Goal: Information Seeking & Learning: Learn about a topic

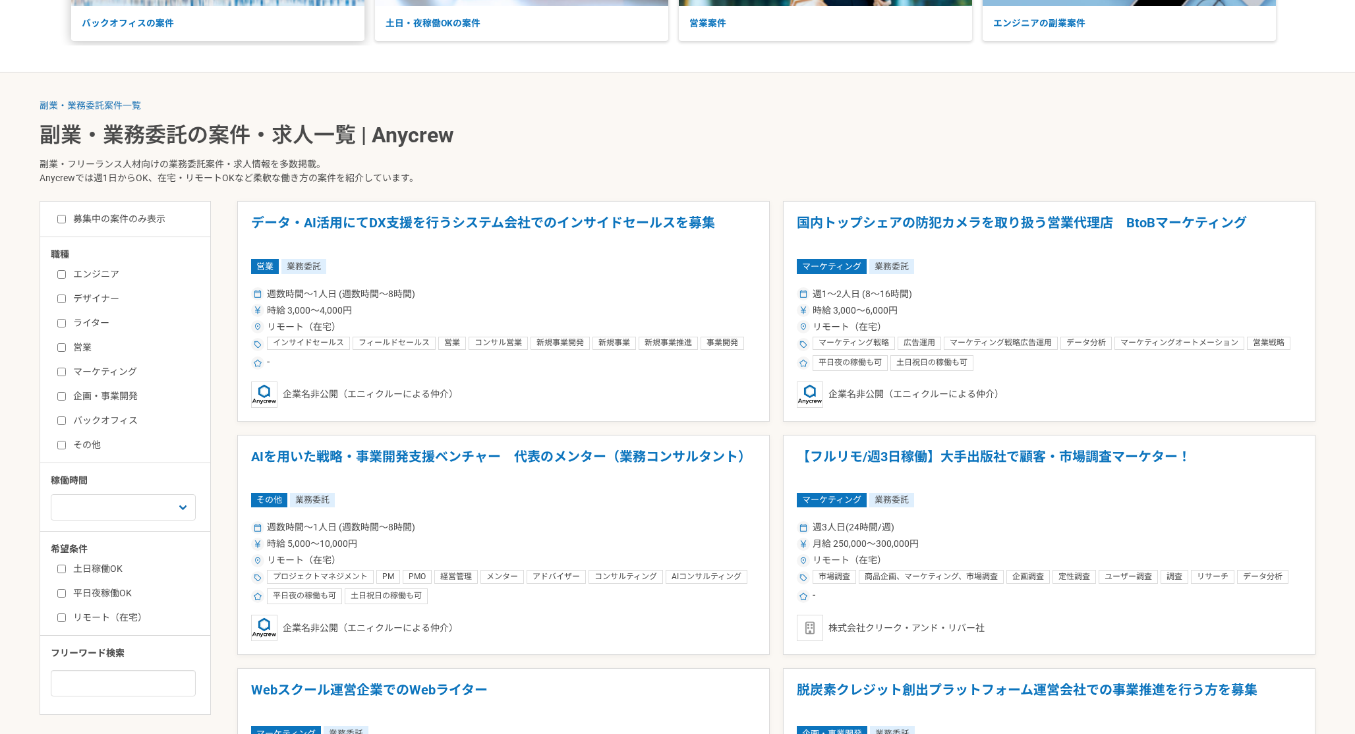
scroll to position [240, 0]
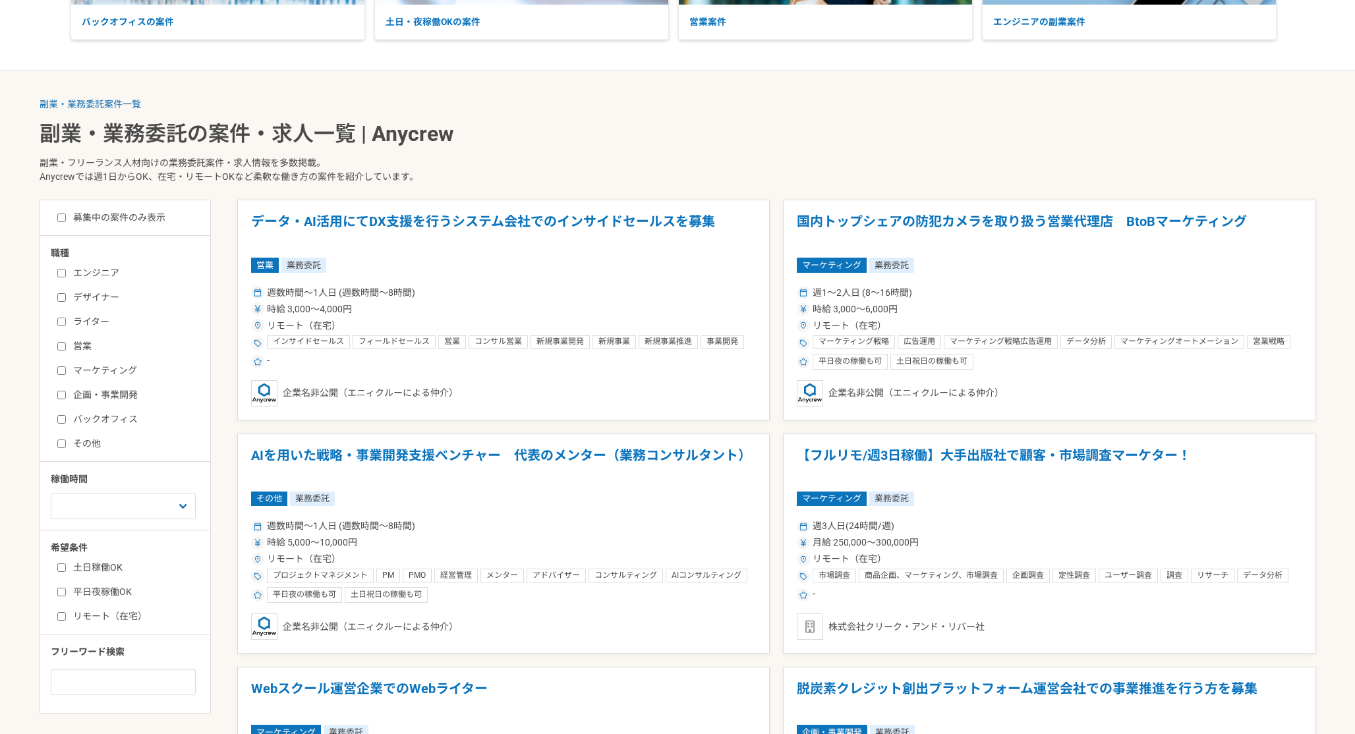
click at [60, 272] on input "エンジニア" at bounding box center [61, 273] width 9 height 9
checkbox input "true"
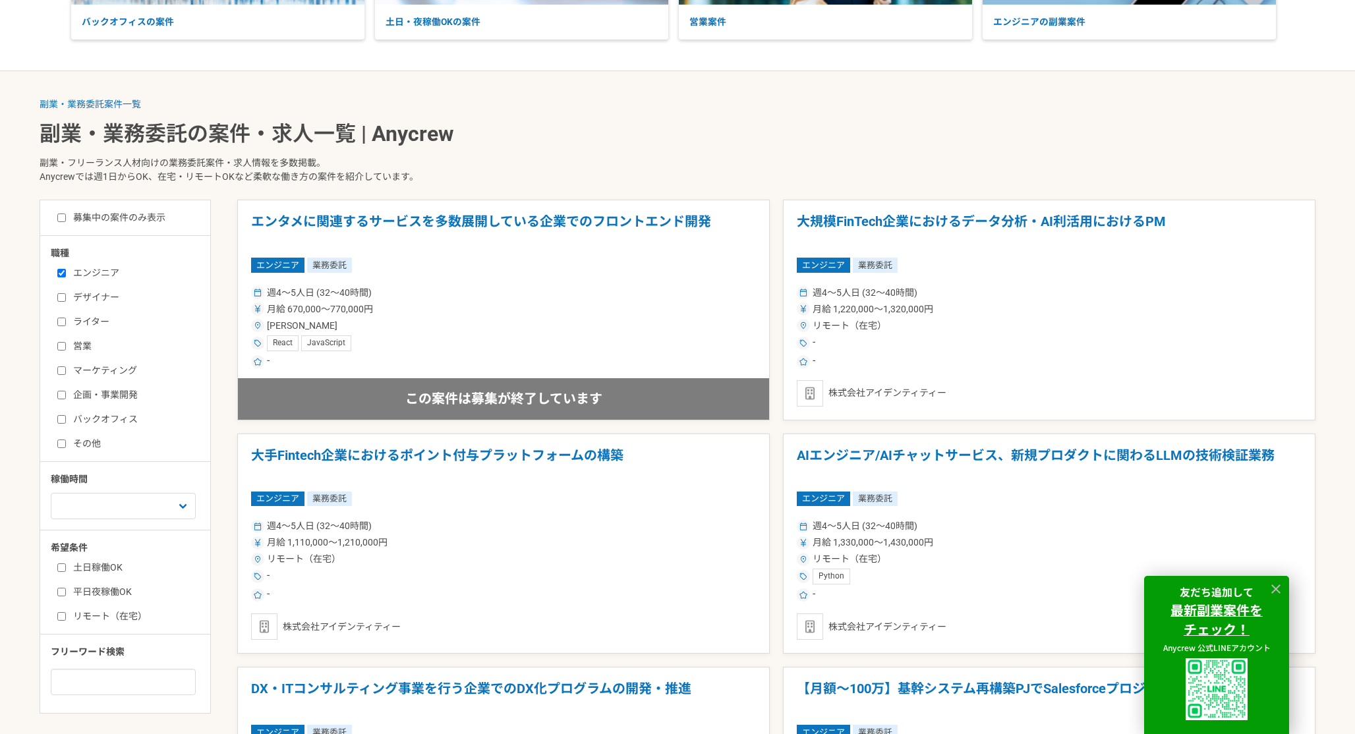
click at [57, 567] on div "土日稼働OK 平日夜稼働OK リモート（在宅）" at bounding box center [130, 590] width 158 height 67
click at [63, 567] on input "土日稼働OK" at bounding box center [61, 567] width 9 height 9
checkbox input "true"
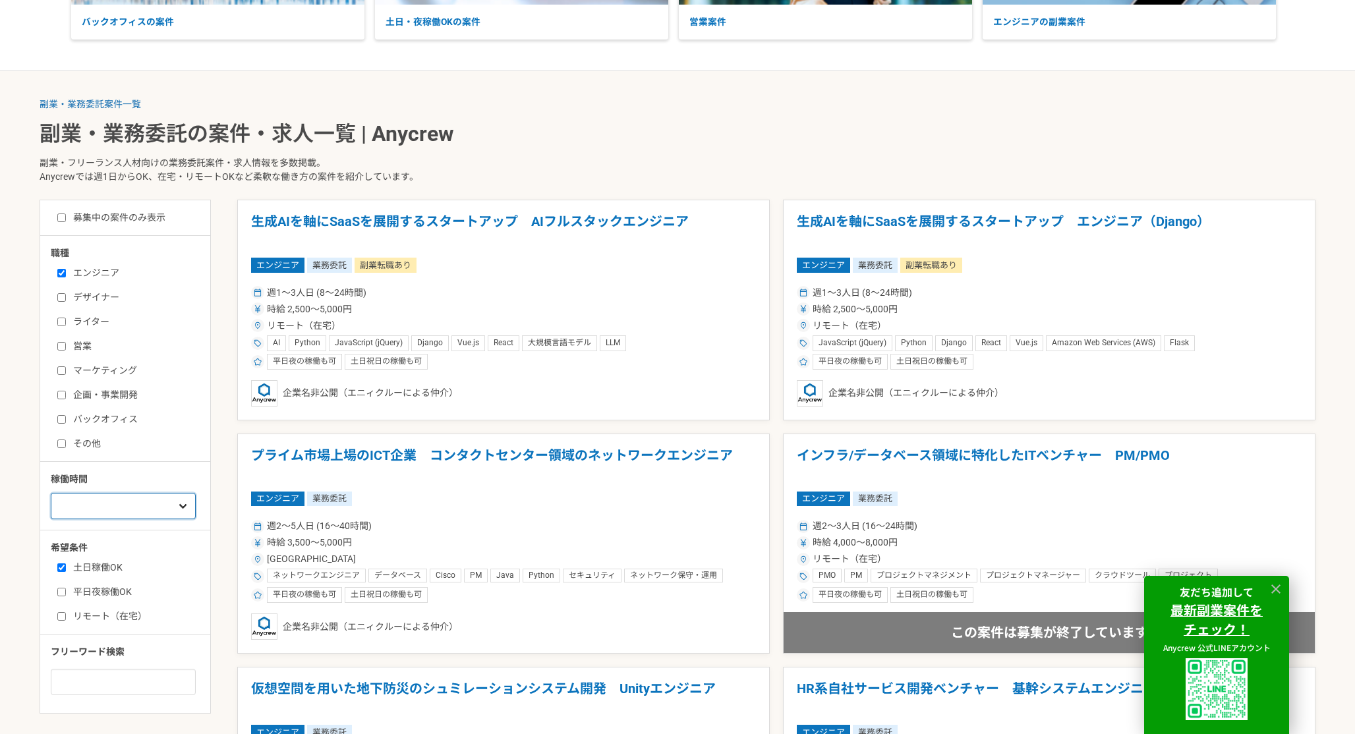
click at [161, 501] on select "週1人日（8時間）以下 週2人日（16時間）以下 週3人日（24時間）以下 週4人日（32時間）以下 週5人日（40時間）以下" at bounding box center [123, 506] width 145 height 26
select select "2"
click at [51, 493] on select "週1人日（8時間）以下 週2人日（16時間）以下 週3人日（24時間）以下 週4人日（32時間）以下 週5人日（40時間）以下" at bounding box center [123, 506] width 145 height 26
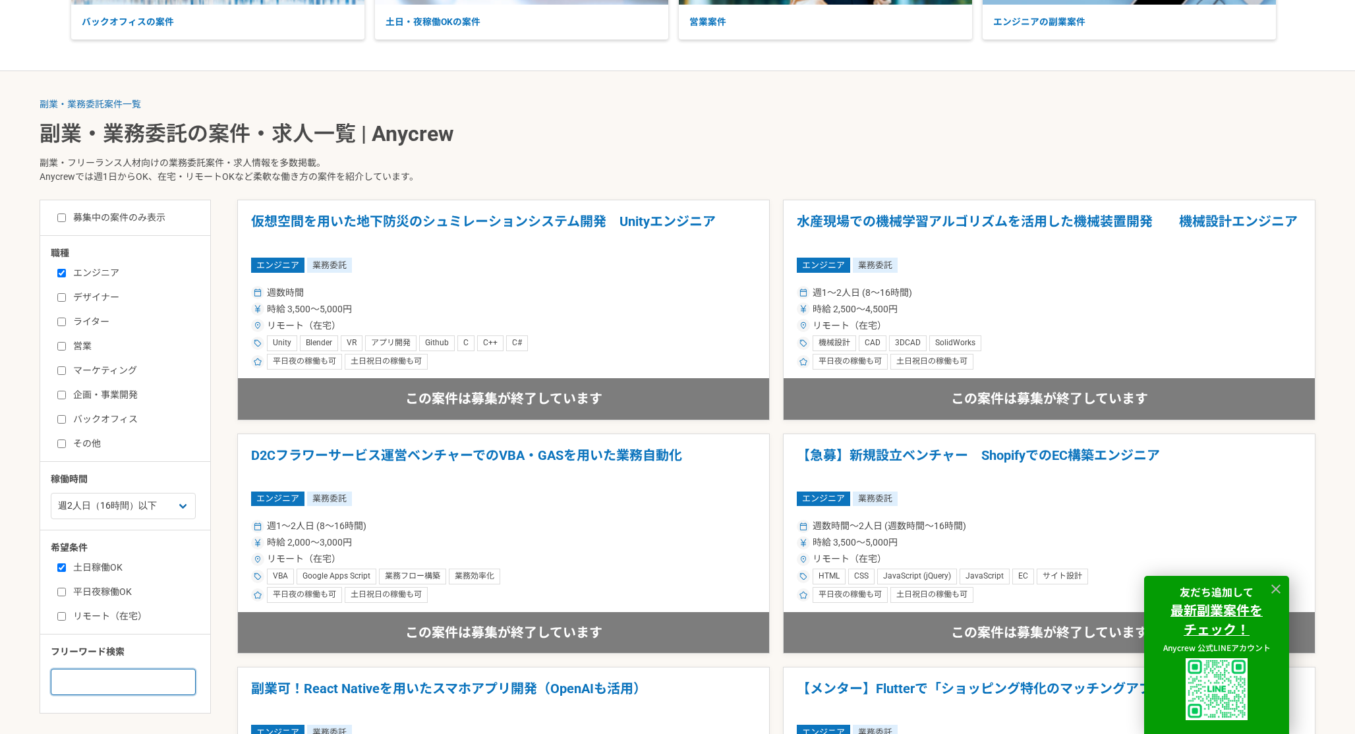
click at [90, 684] on input at bounding box center [123, 682] width 145 height 26
type input "java ruby"
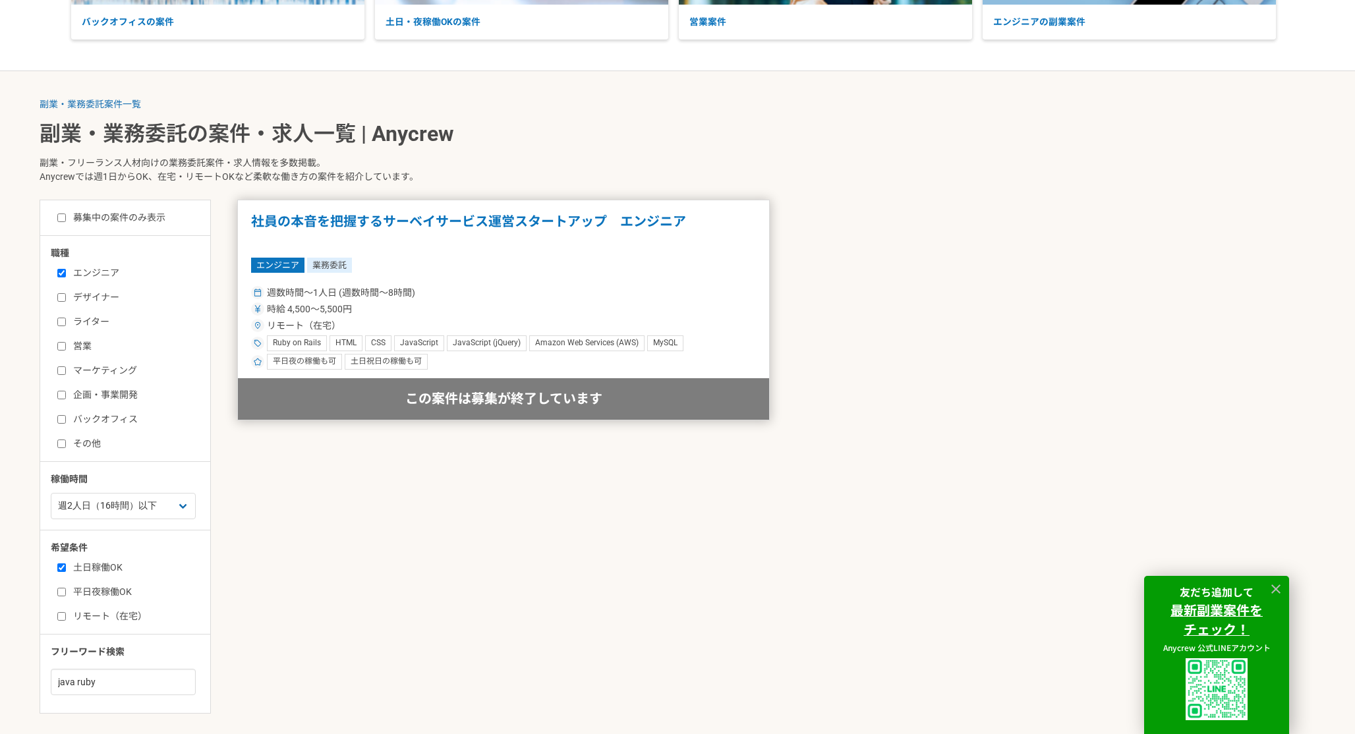
click at [377, 226] on h1 "社員の本音を把握するサーベイサービス運営スタートアップ　エンジニア" at bounding box center [503, 231] width 505 height 34
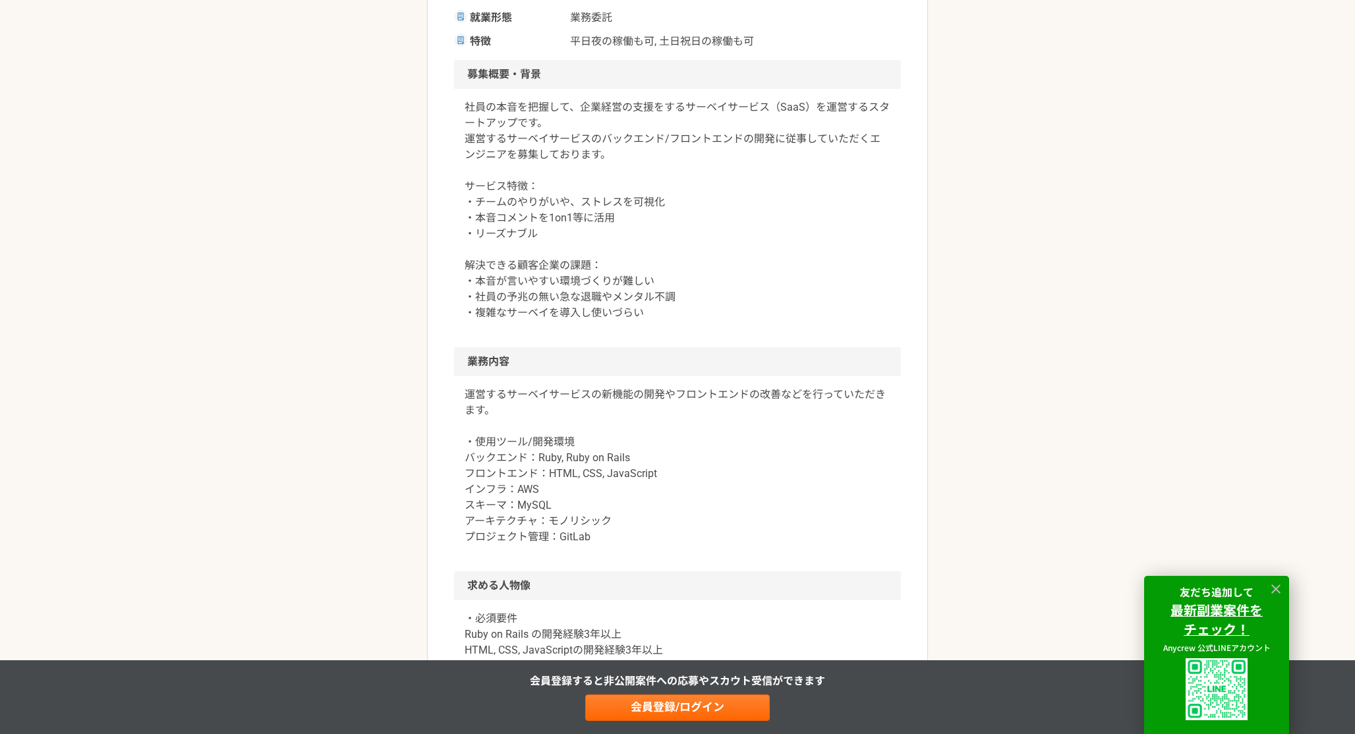
scroll to position [449, 0]
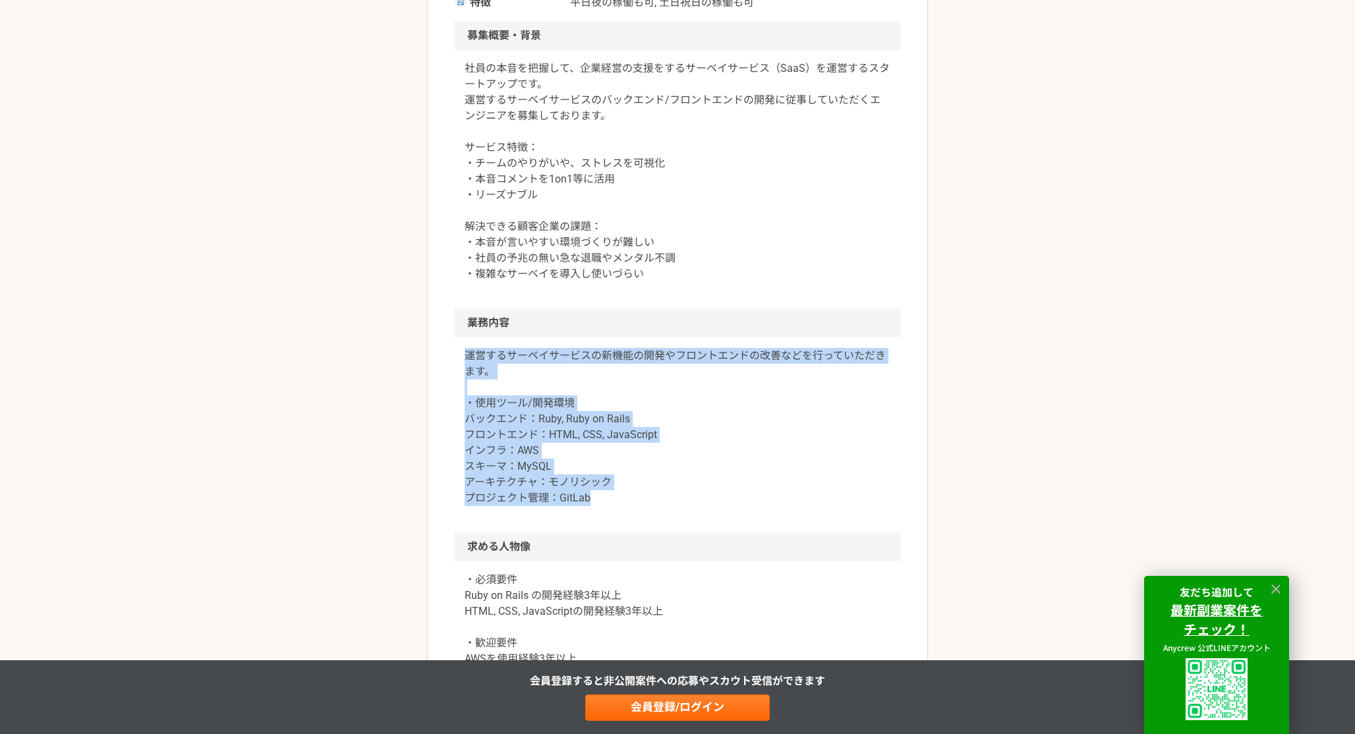
drag, startPoint x: 467, startPoint y: 355, endPoint x: 751, endPoint y: 500, distance: 318.6
click at [752, 500] on p "運営するサーベイサービスの新機能の開発やフロントエンドの改善などを行っていただきます。 ・使用ツール/開発環境 バックエンド：Ruby, Ruby on Ra…" at bounding box center [678, 427] width 426 height 158
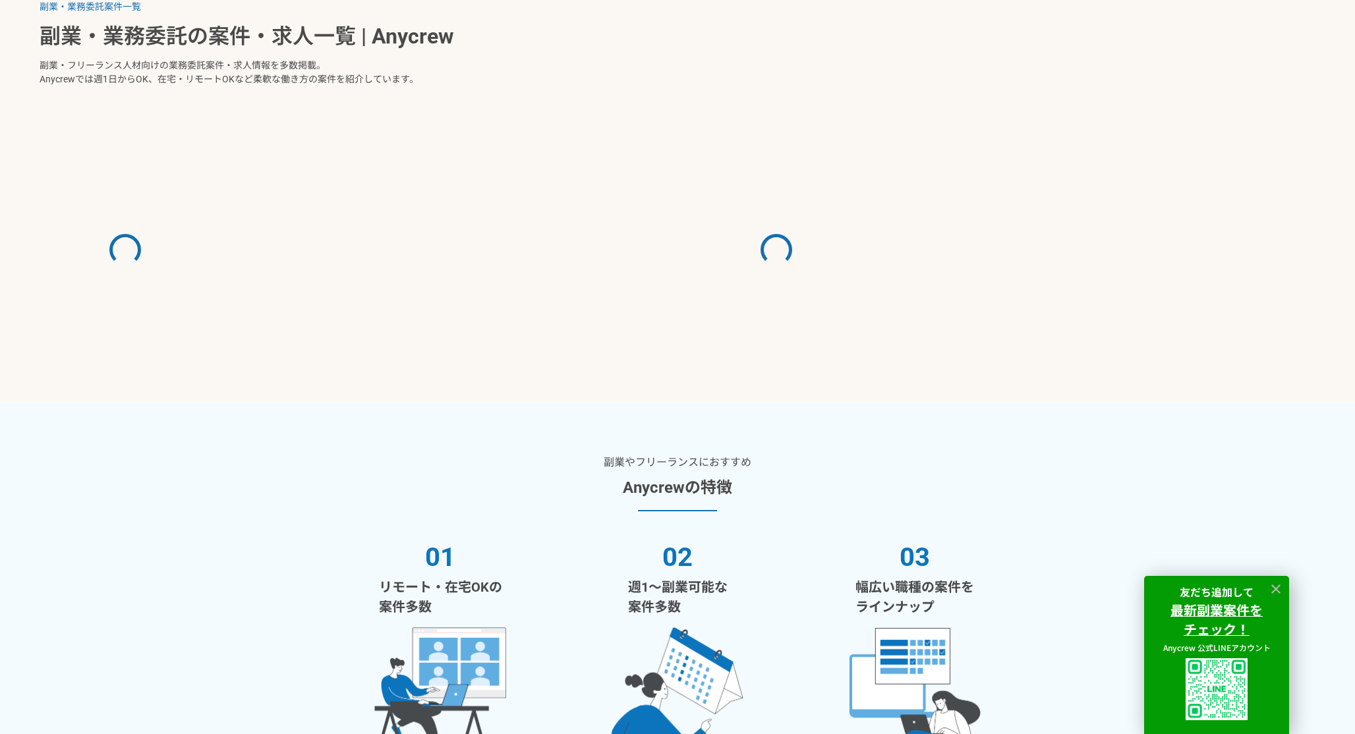
select select "2"
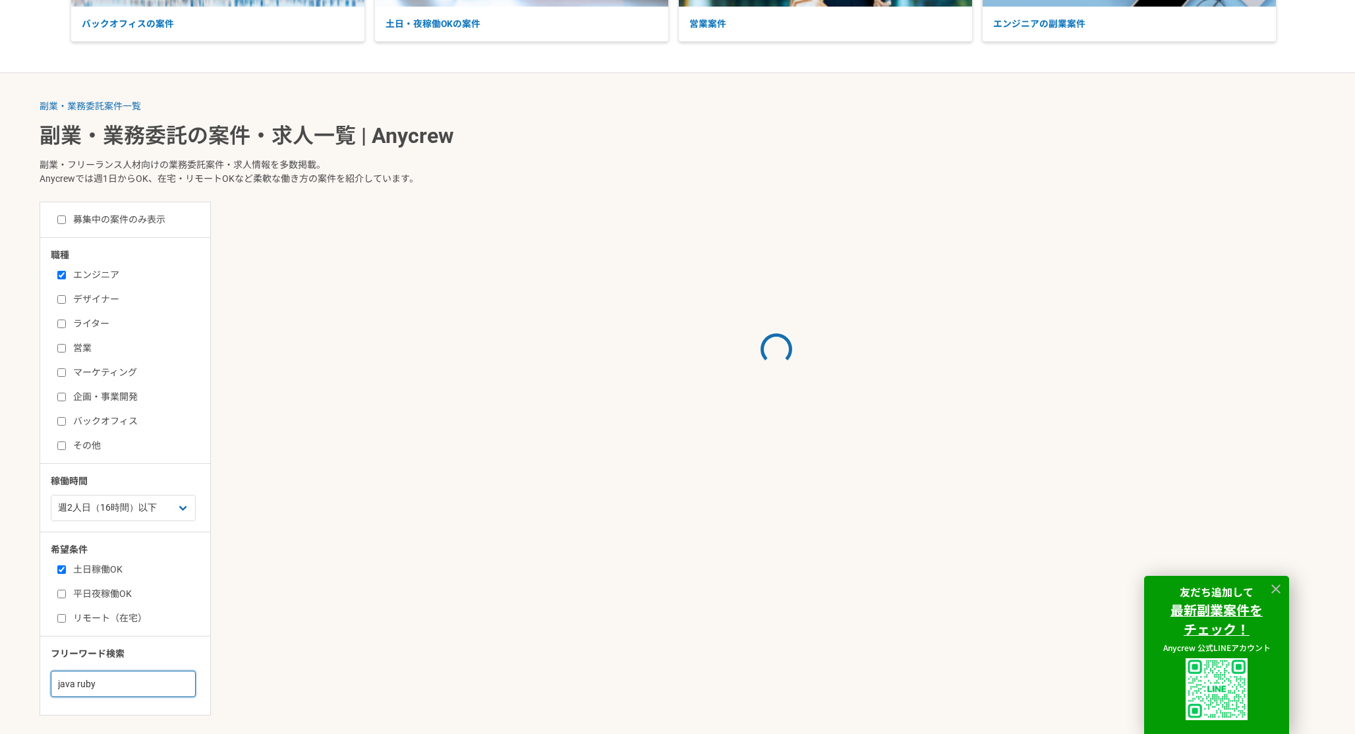
click at [122, 678] on input "java ruby" at bounding box center [123, 684] width 145 height 26
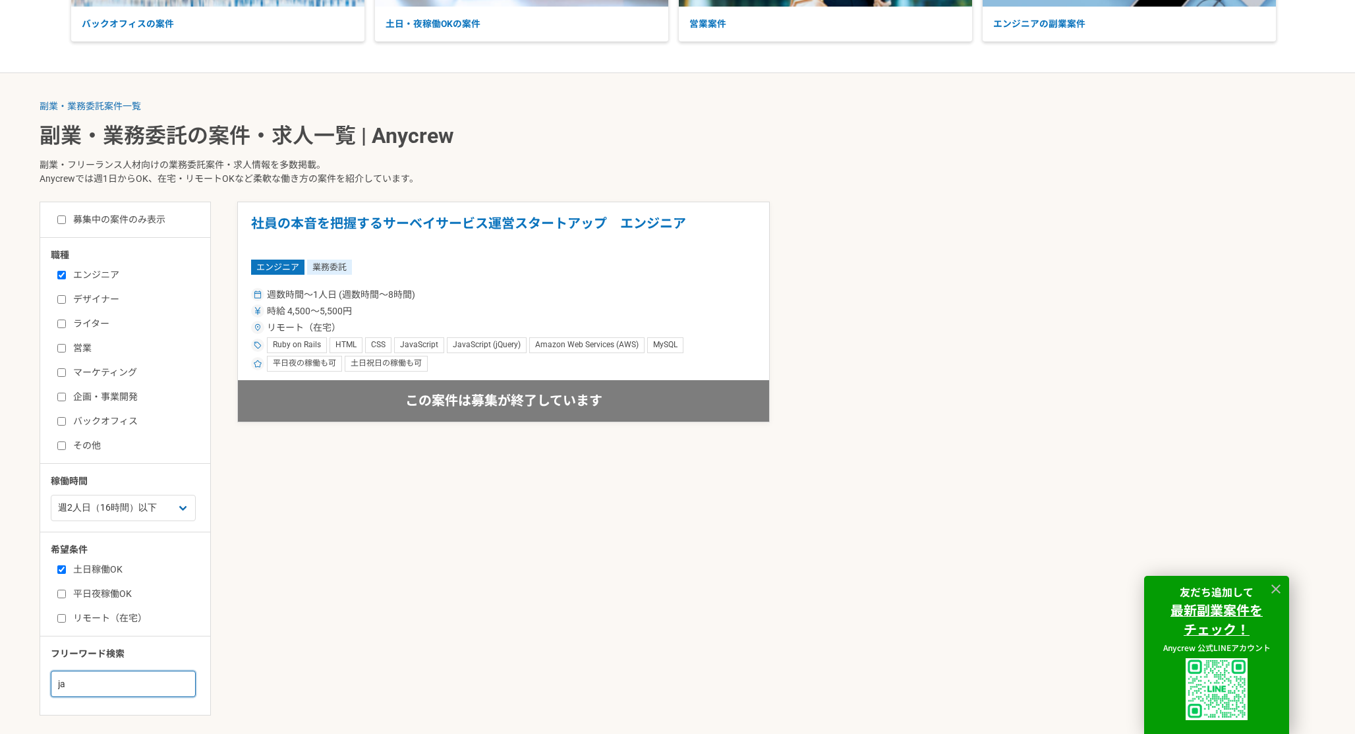
type input "j"
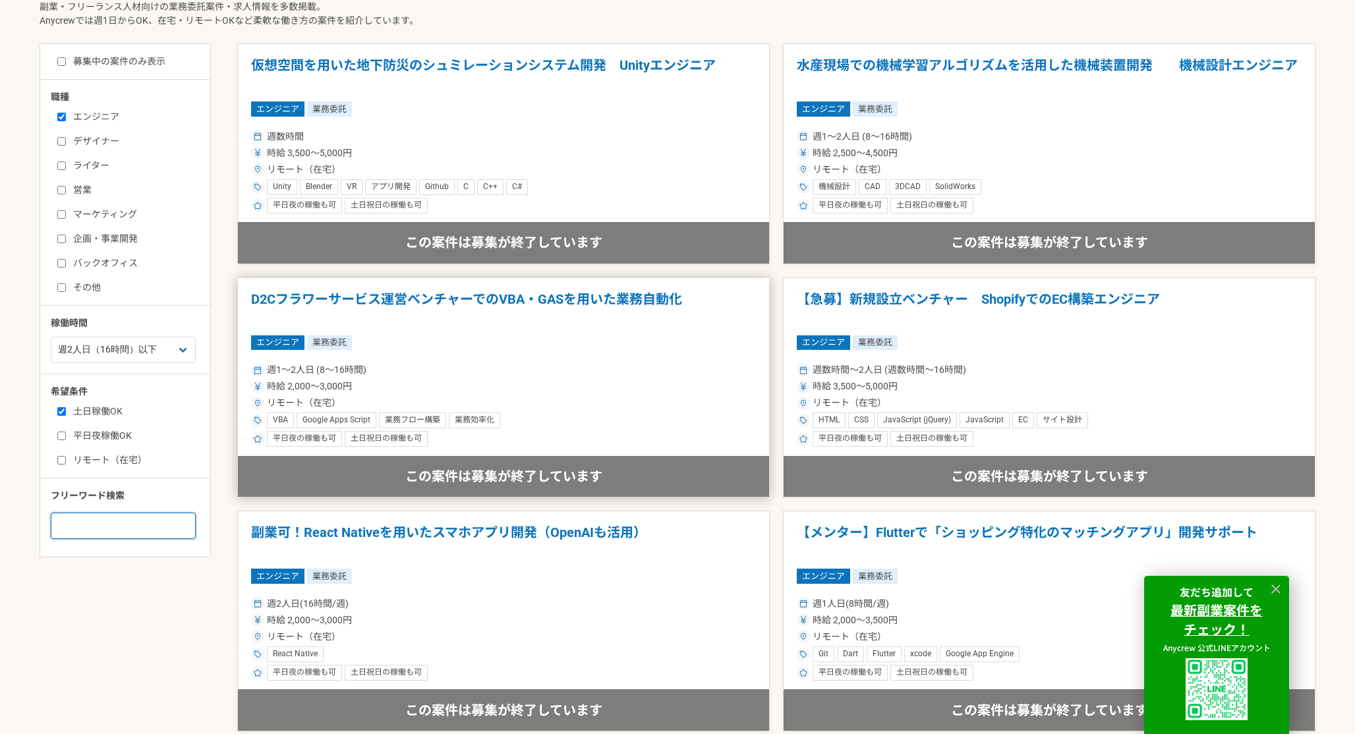
scroll to position [411, 0]
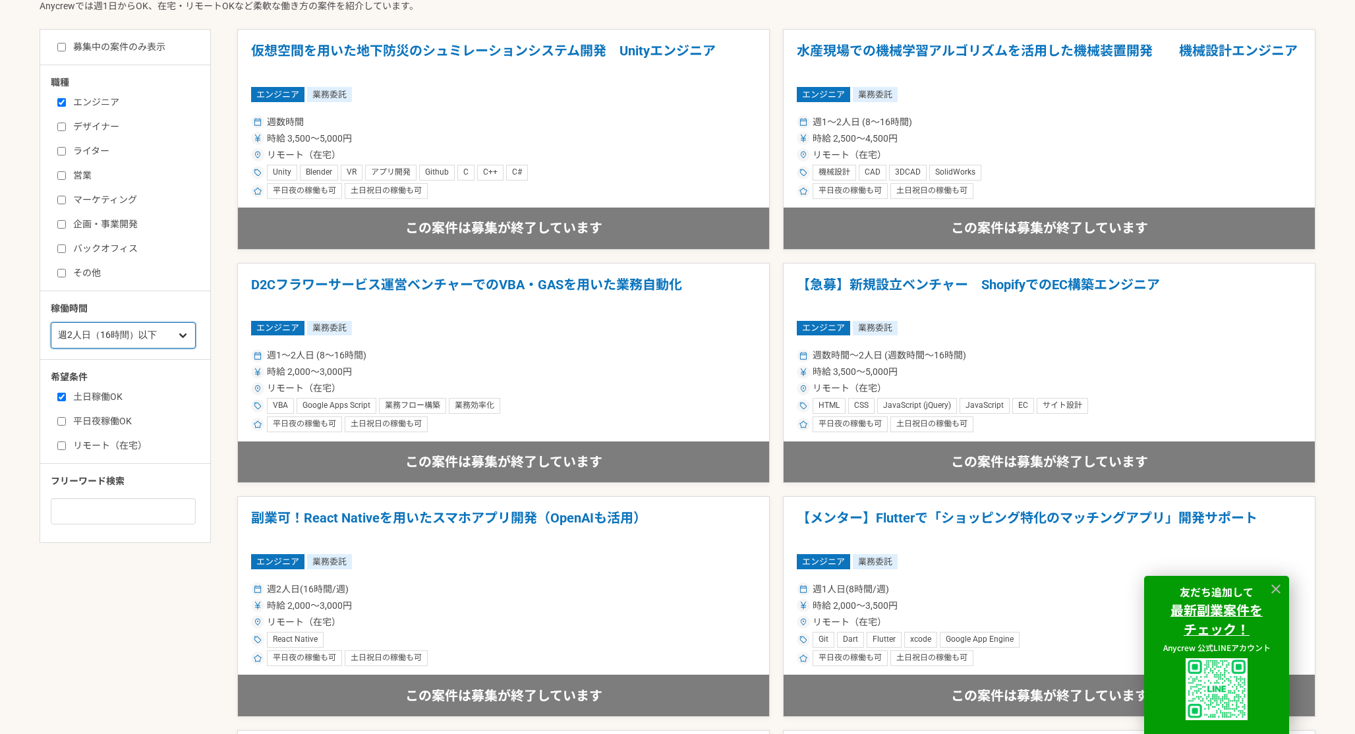
click at [148, 343] on select "週1人日（8時間）以下 週2人日（16時間）以下 週3人日（24時間）以下 週4人日（32時間）以下 週5人日（40時間）以下" at bounding box center [123, 335] width 145 height 26
select select "3"
click at [51, 322] on select "週1人日（8時間）以下 週2人日（16時間）以下 週3人日（24時間）以下 週4人日（32時間）以下 週5人日（40時間）以下" at bounding box center [123, 335] width 145 height 26
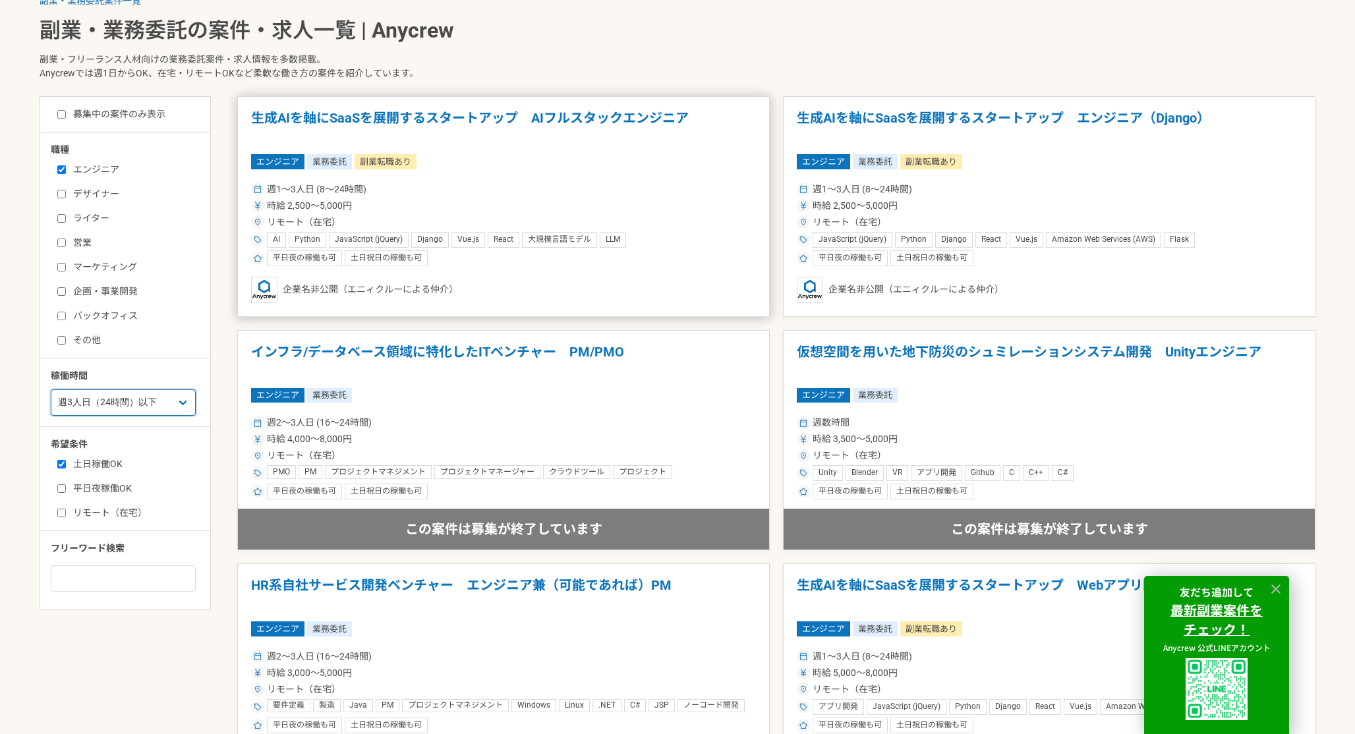
scroll to position [330, 0]
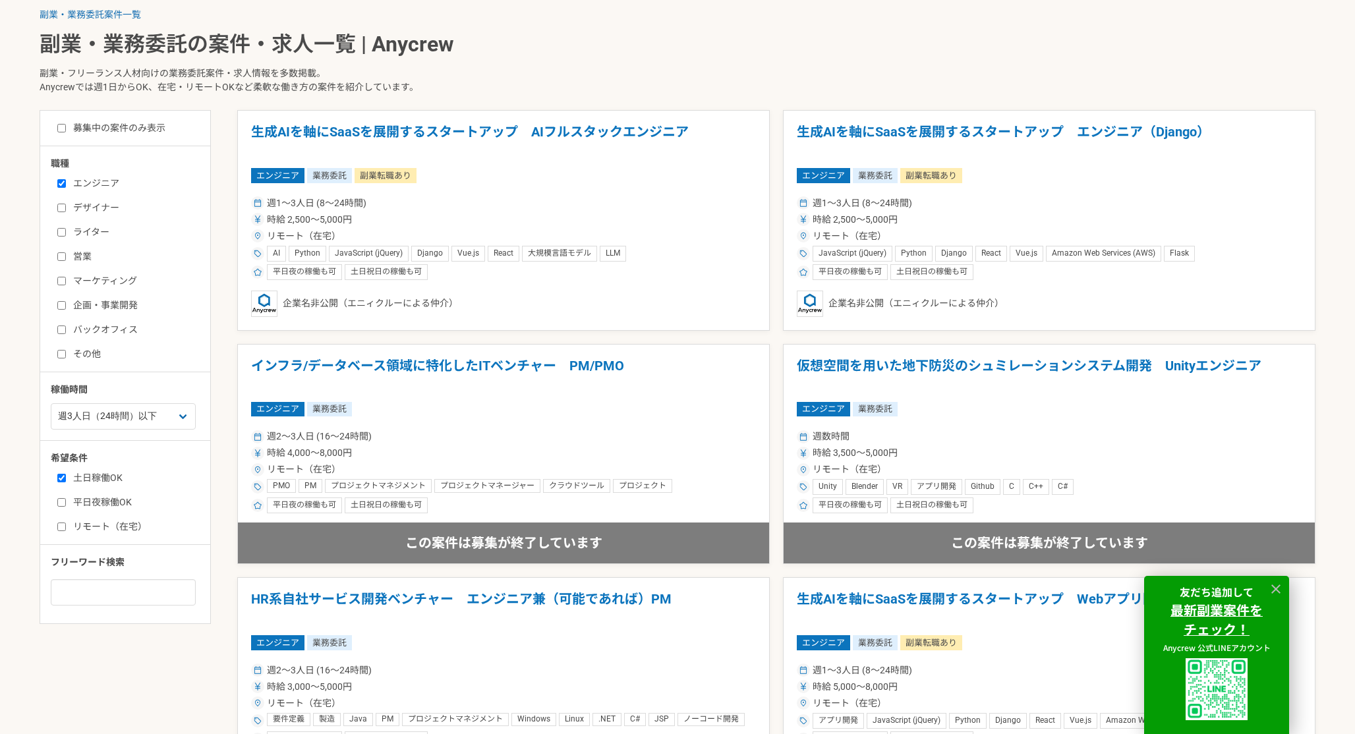
click at [64, 134] on label "募集中の案件のみ表示" at bounding box center [111, 128] width 108 height 14
click at [64, 132] on input "募集中の案件のみ表示" at bounding box center [61, 128] width 9 height 9
checkbox input "true"
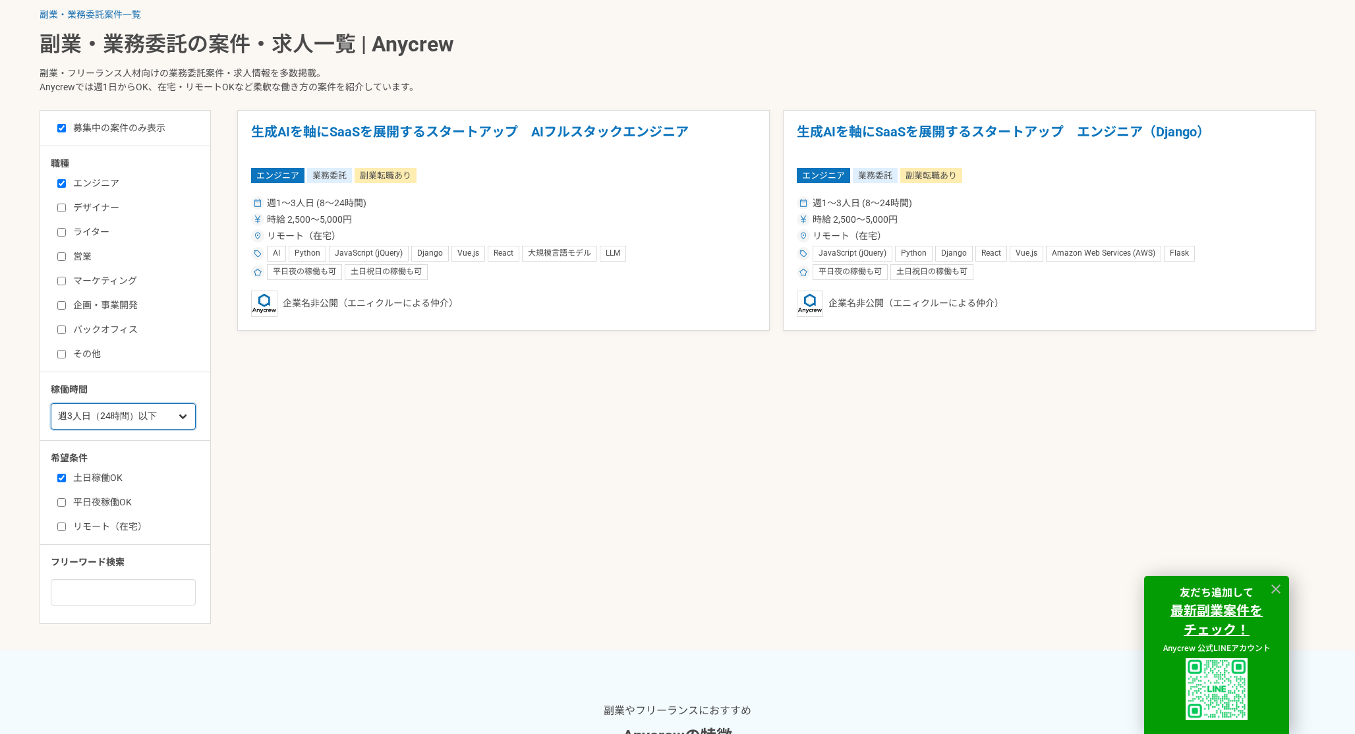
click at [97, 409] on select "週1人日（8時間）以下 週2人日（16時間）以下 週3人日（24時間）以下 週4人日（32時間）以下 週5人日（40時間）以下" at bounding box center [123, 416] width 145 height 26
select select "5"
click at [51, 403] on select "週1人日（8時間）以下 週2人日（16時間）以下 週3人日（24時間）以下 週4人日（32時間）以下 週5人日（40時間）以下" at bounding box center [123, 416] width 145 height 26
